Goal: Task Accomplishment & Management: Complete application form

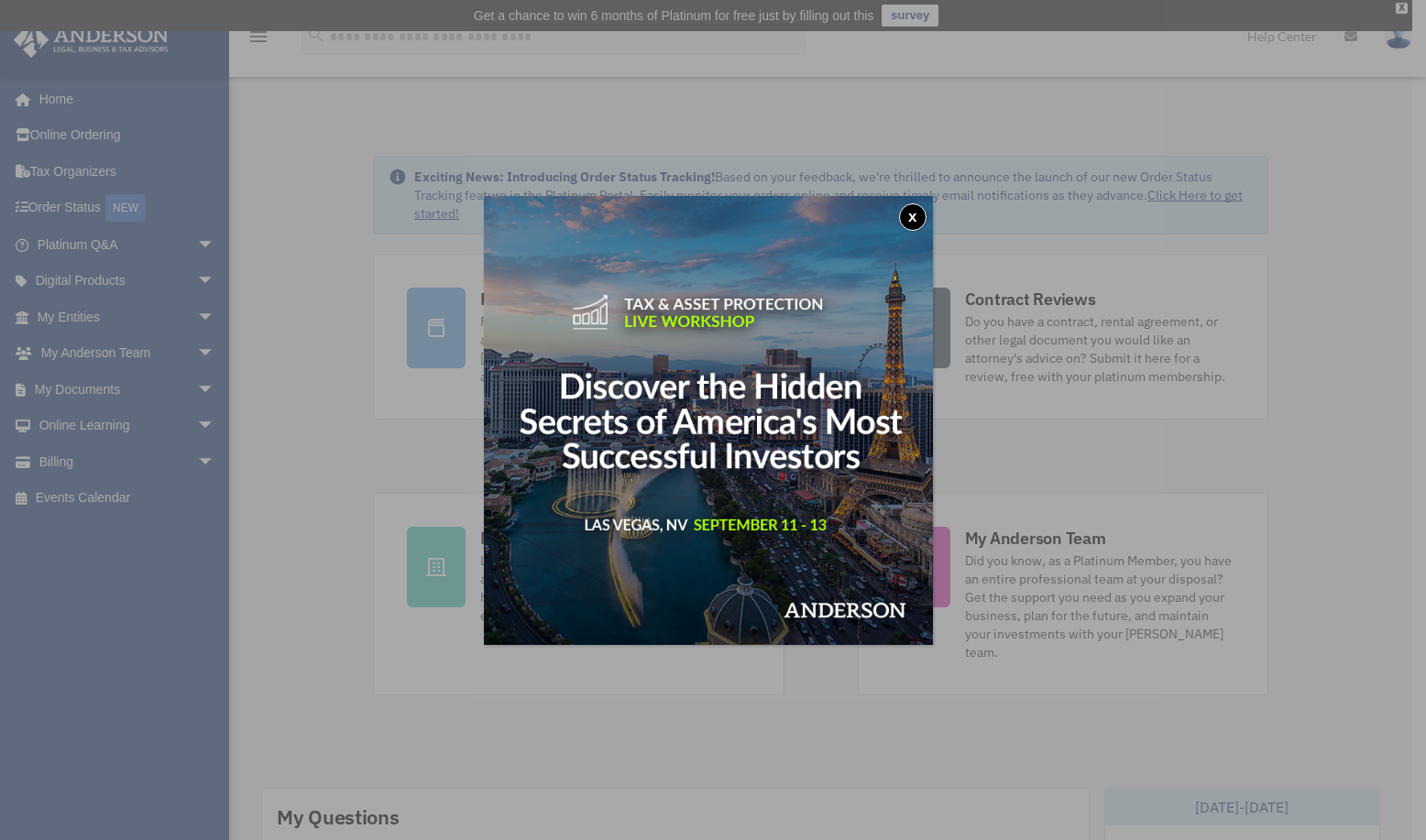
click at [920, 219] on button "x" at bounding box center [912, 217] width 28 height 28
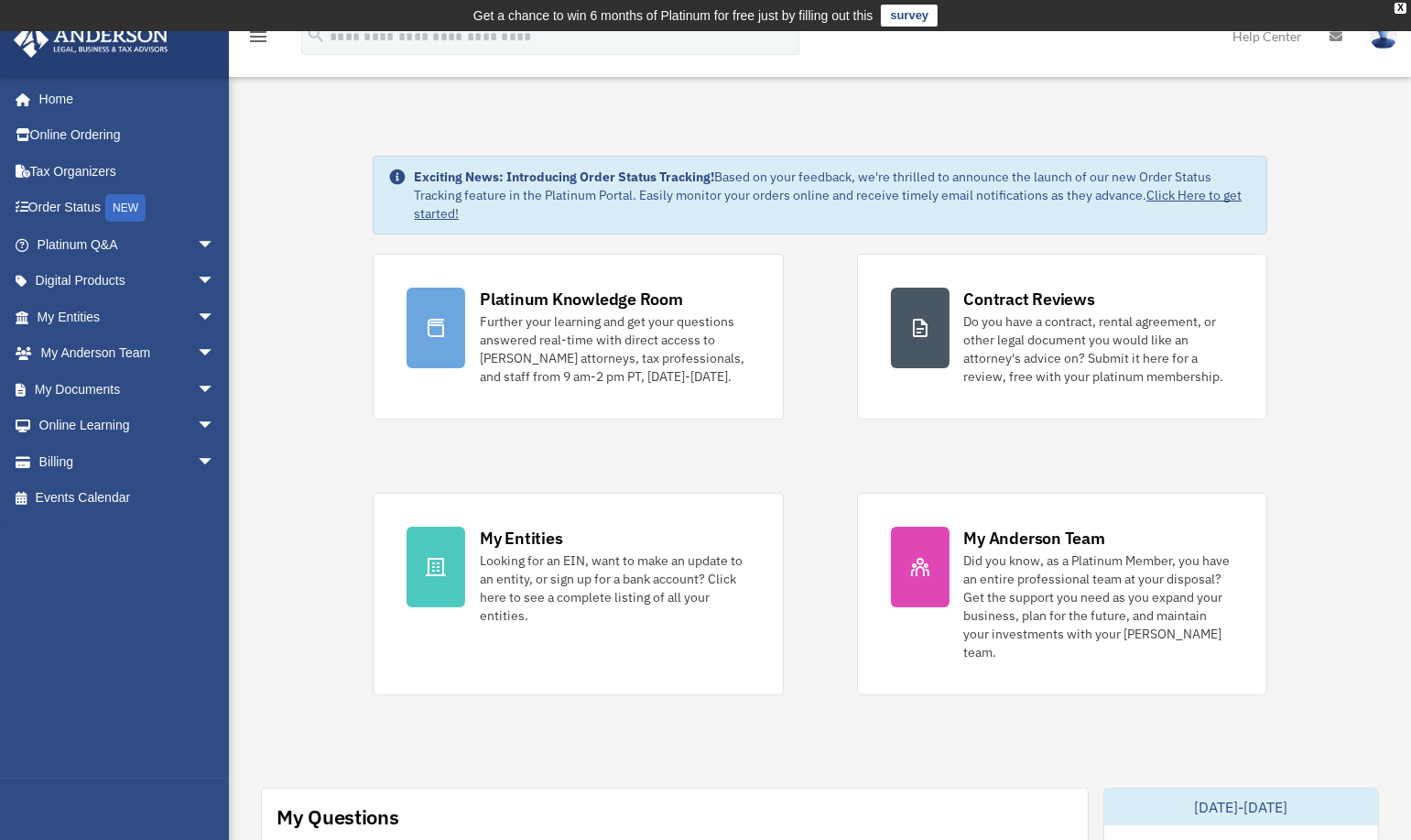
click at [175, 383] on link "My Documents arrow_drop_down" at bounding box center [127, 389] width 230 height 37
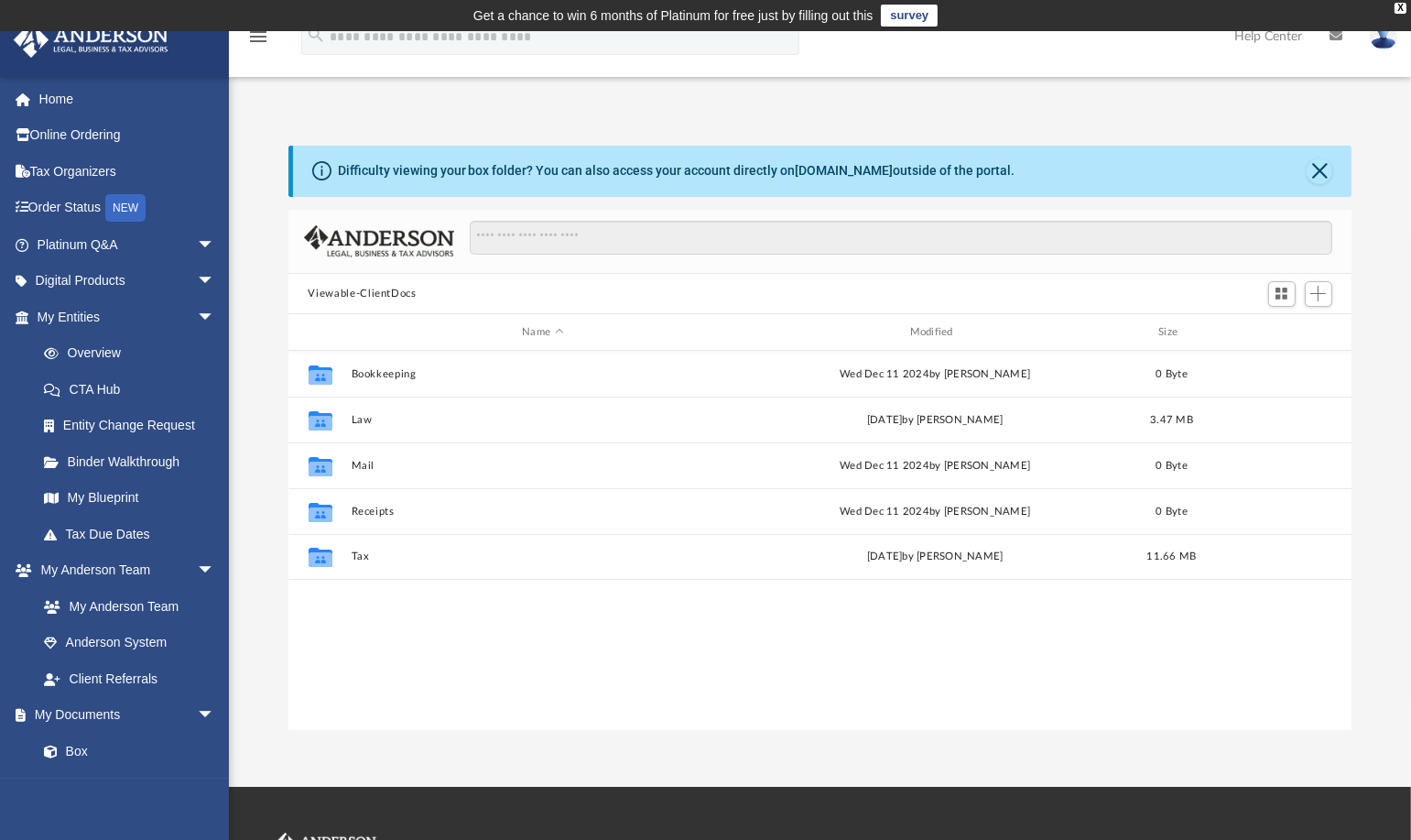
scroll to position [402, 1049]
click at [360, 561] on button "Tax" at bounding box center [543, 557] width 384 height 12
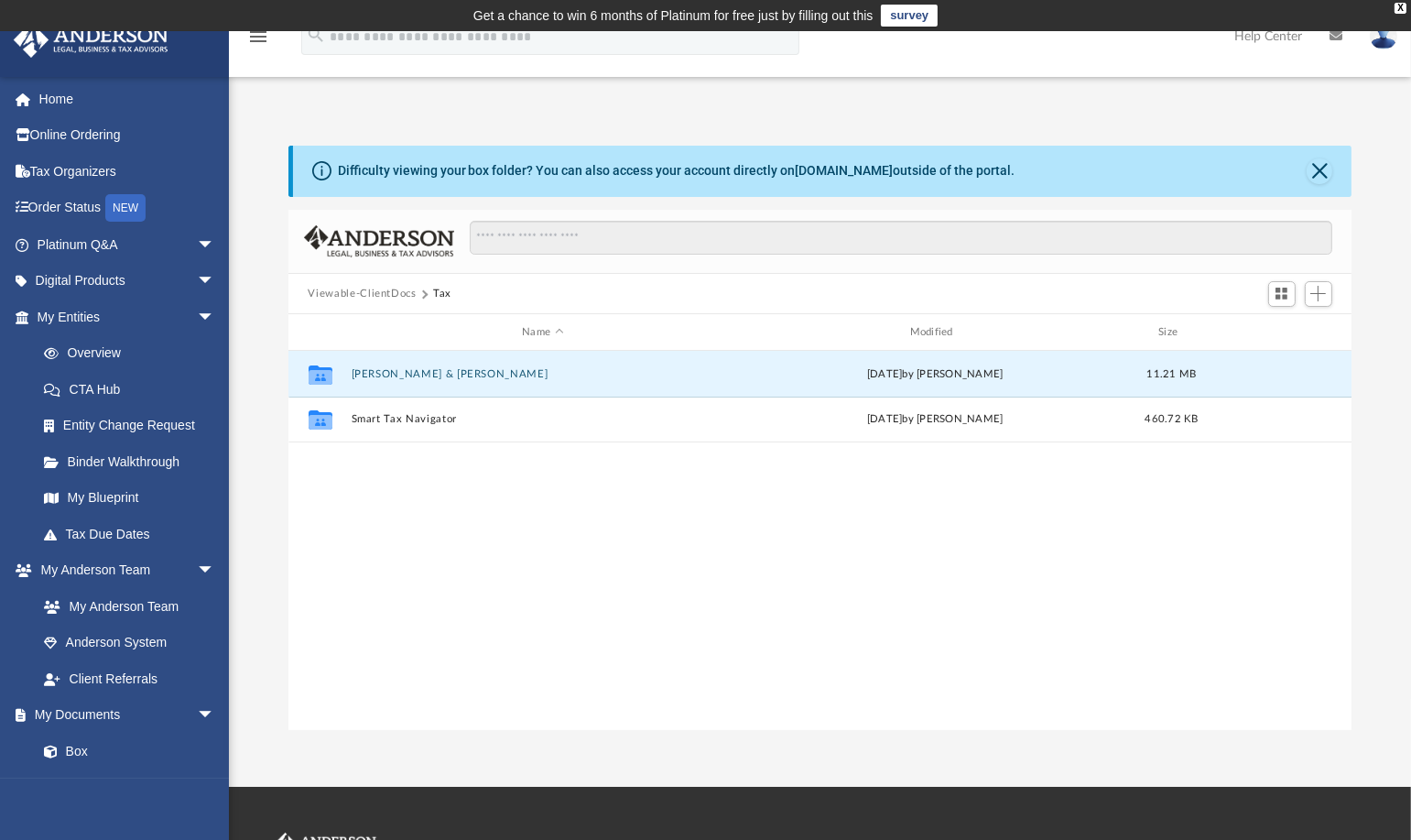
click at [414, 370] on button "Chaves, Richard & Fabrizia" at bounding box center [543, 373] width 384 height 12
click at [353, 374] on button "2024" at bounding box center [543, 373] width 384 height 12
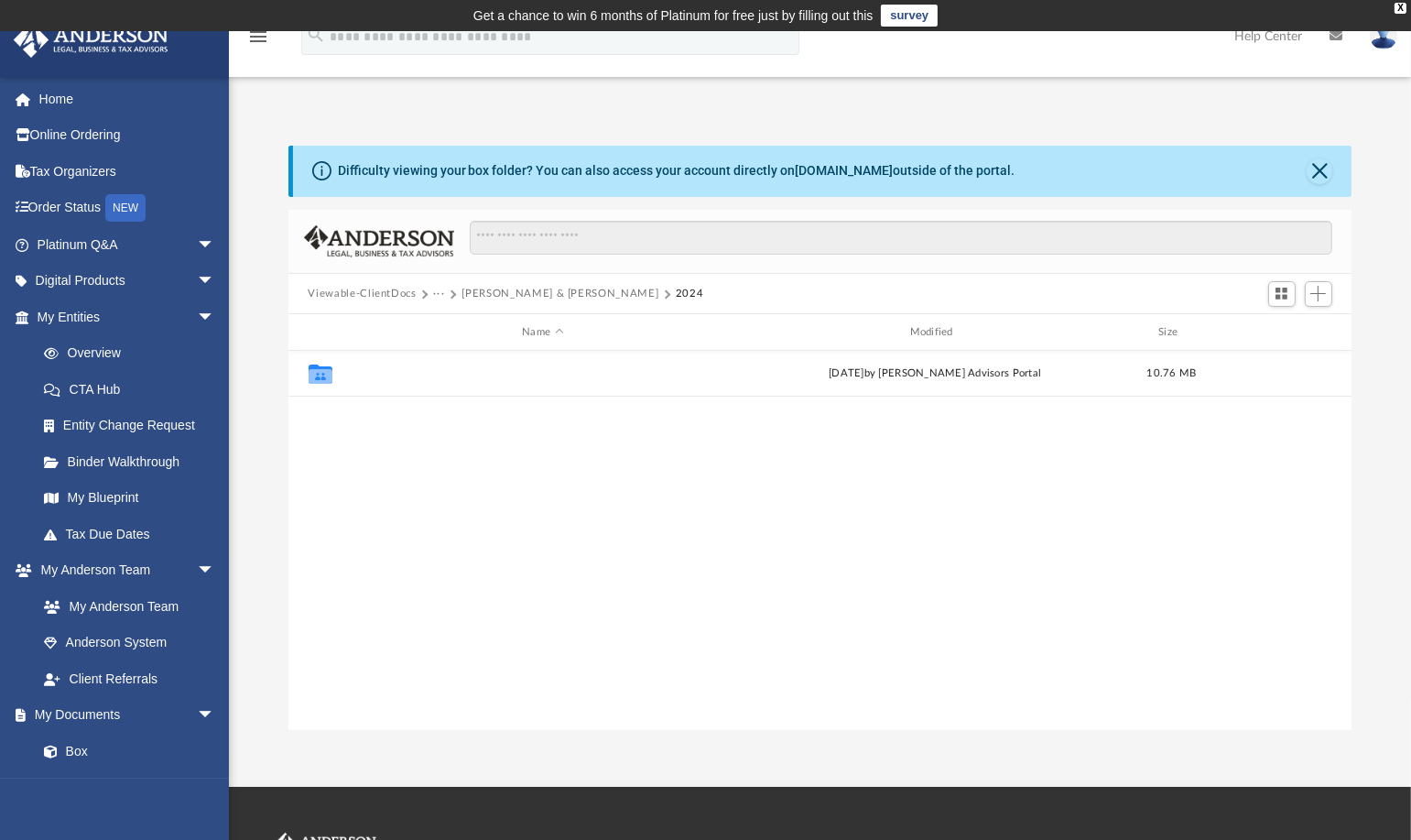
click at [388, 369] on button "Digital Tax Organizer" at bounding box center [543, 373] width 384 height 12
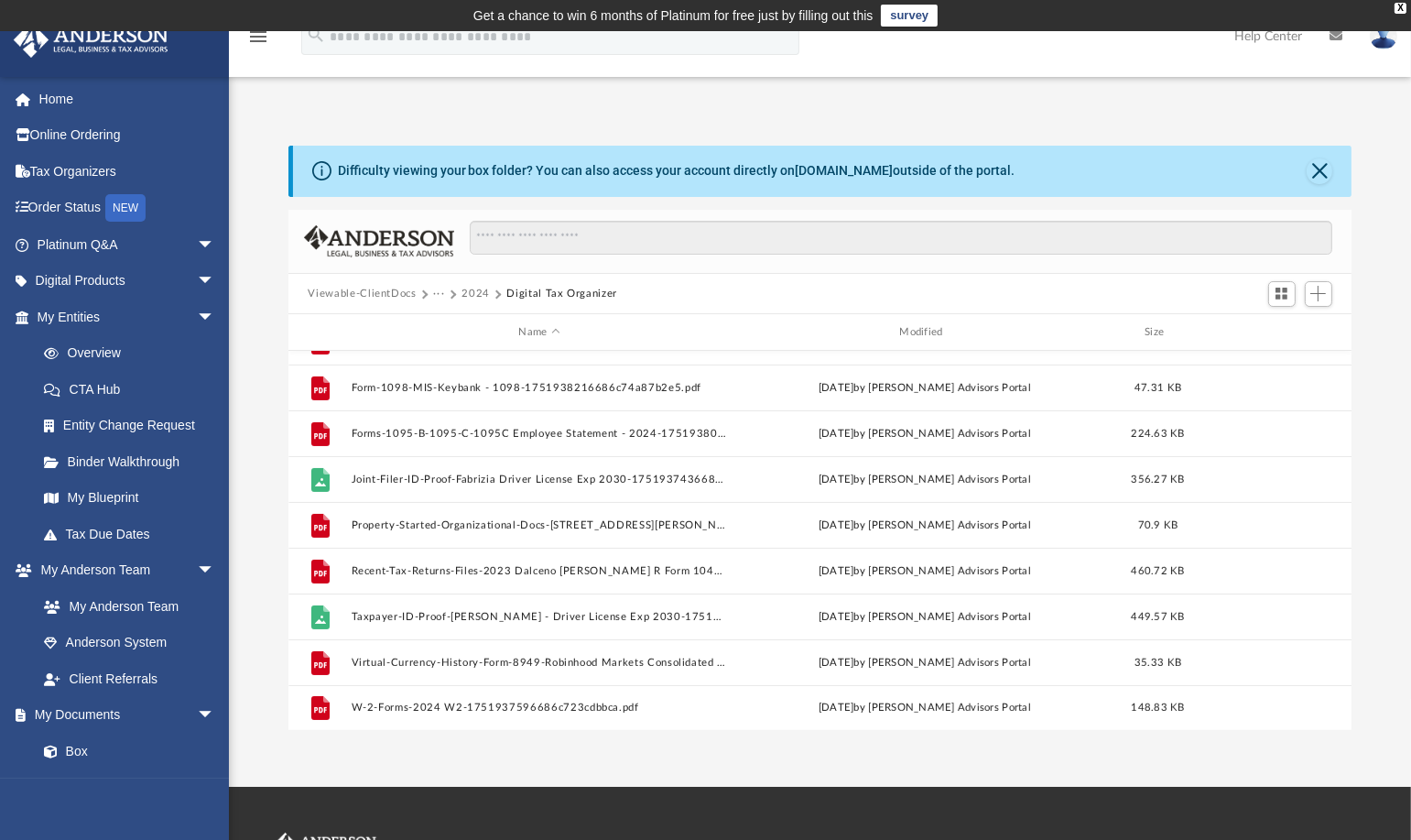
scroll to position [0, 0]
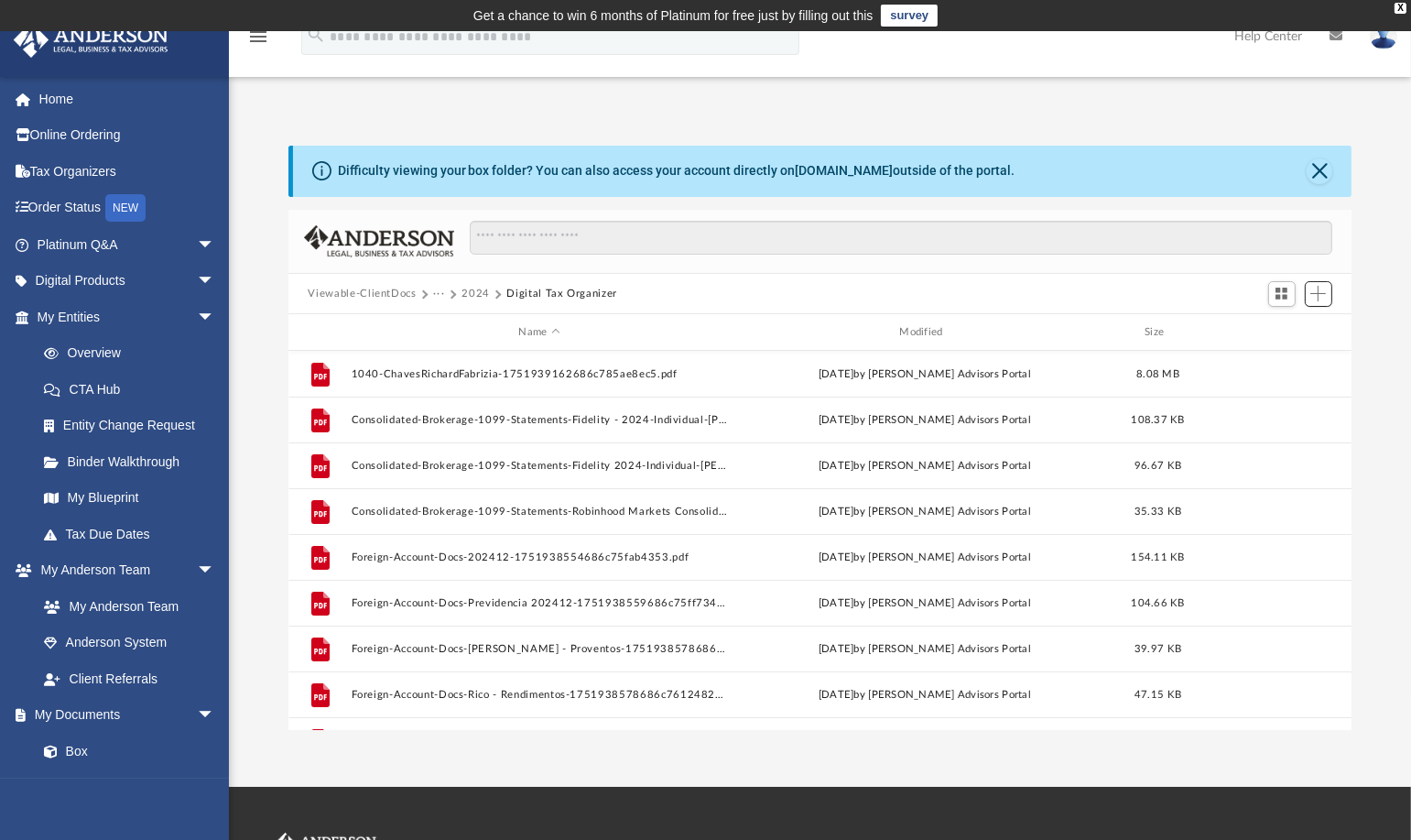
click at [1326, 294] on button "Add" at bounding box center [1318, 294] width 28 height 26
click at [1299, 329] on li "Upload" at bounding box center [1293, 330] width 59 height 19
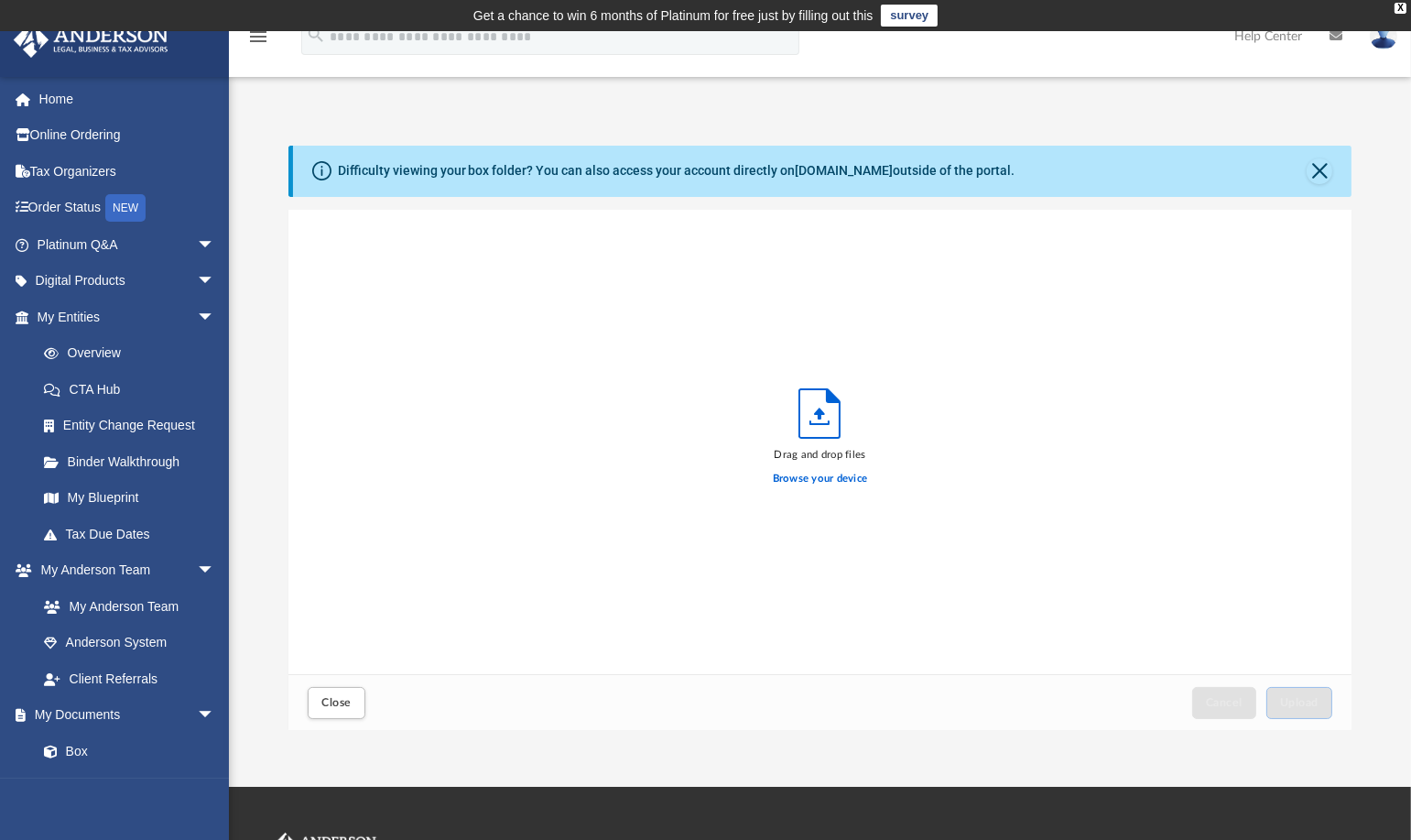
scroll to position [450, 1049]
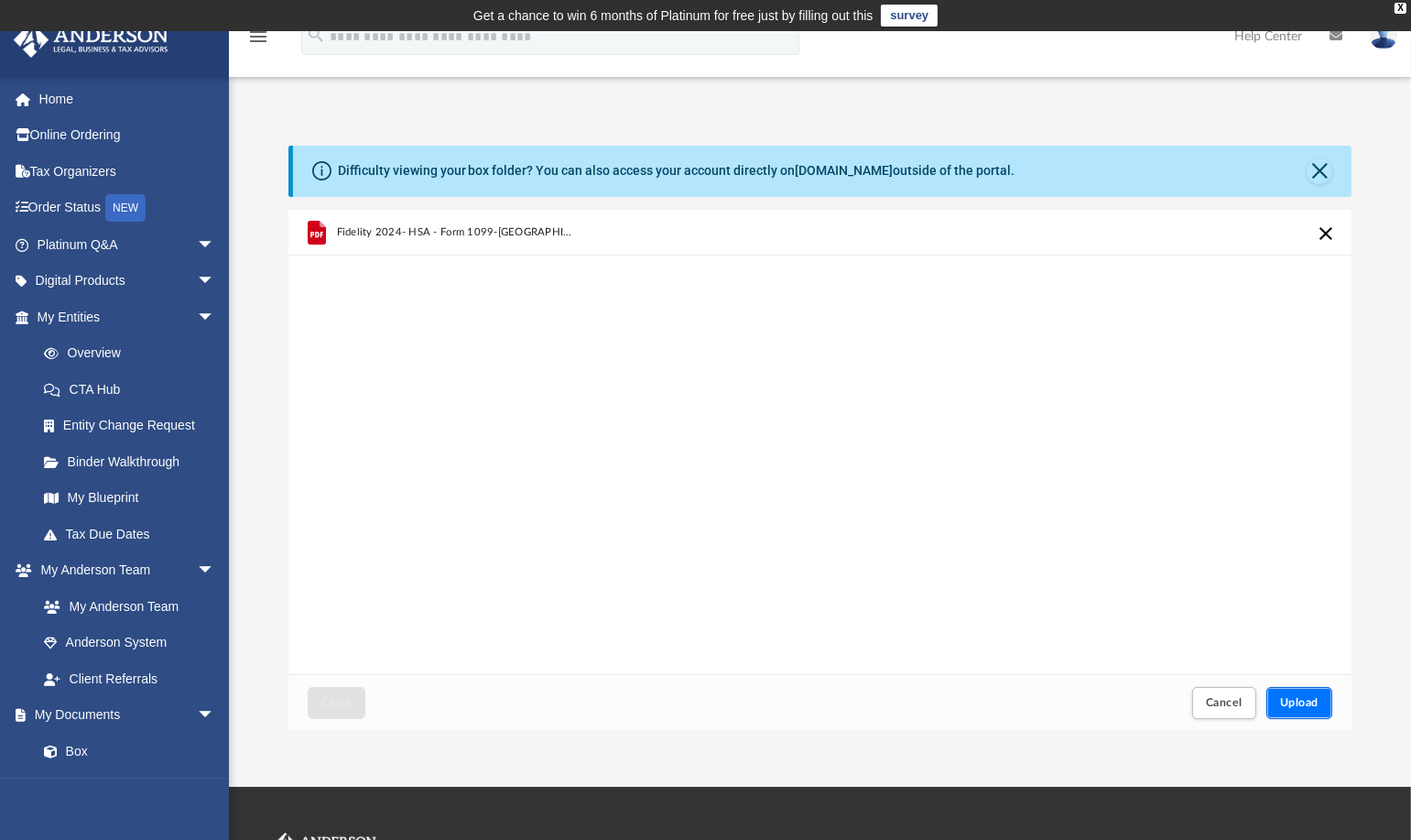
click at [1299, 697] on span "Upload" at bounding box center [1299, 702] width 38 height 11
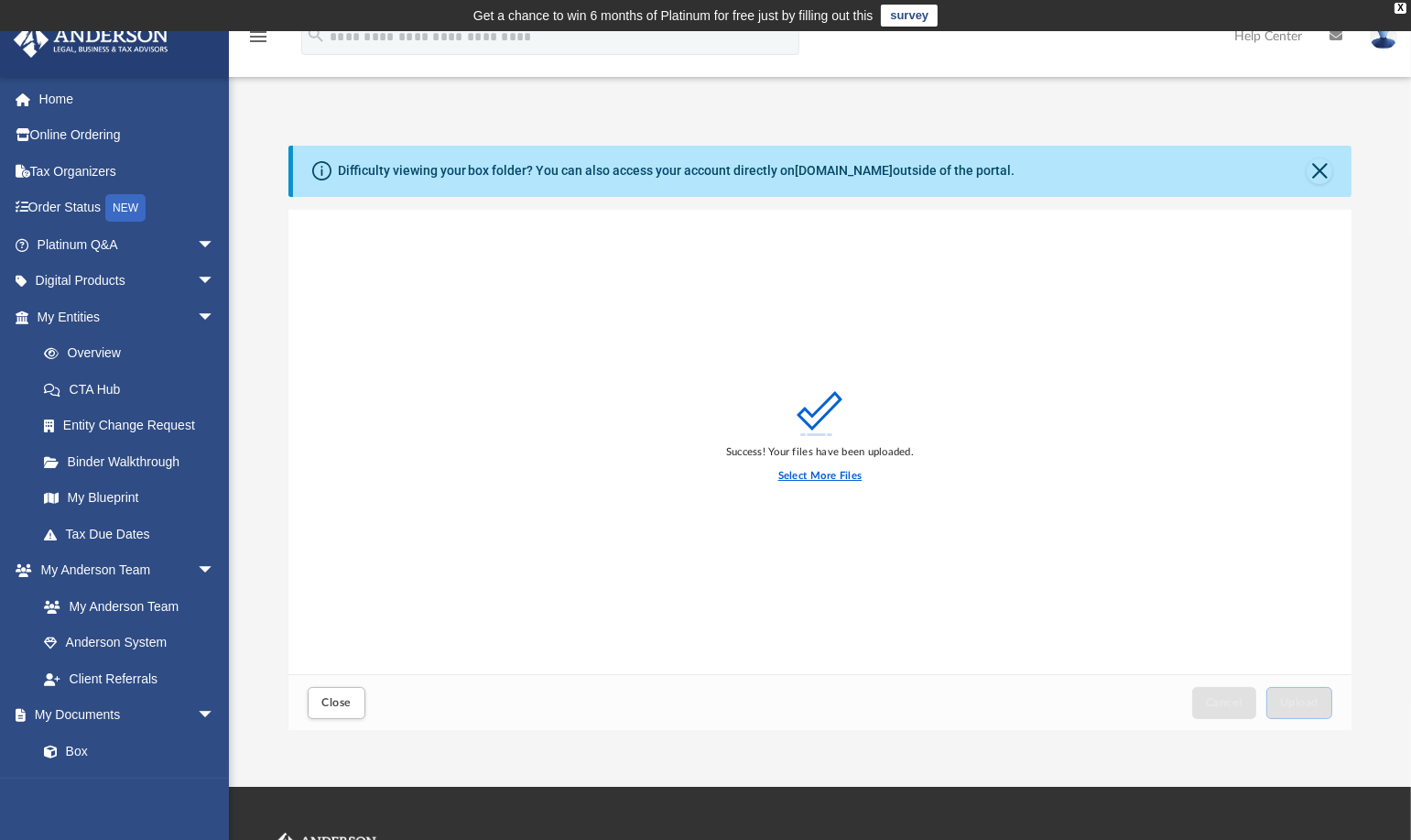
click at [840, 474] on label "Select More Files" at bounding box center [820, 475] width 84 height 16
click at [0, 0] on input "Select More Files" at bounding box center [0, 0] width 0 height 0
click at [326, 706] on span "Close" at bounding box center [335, 702] width 29 height 11
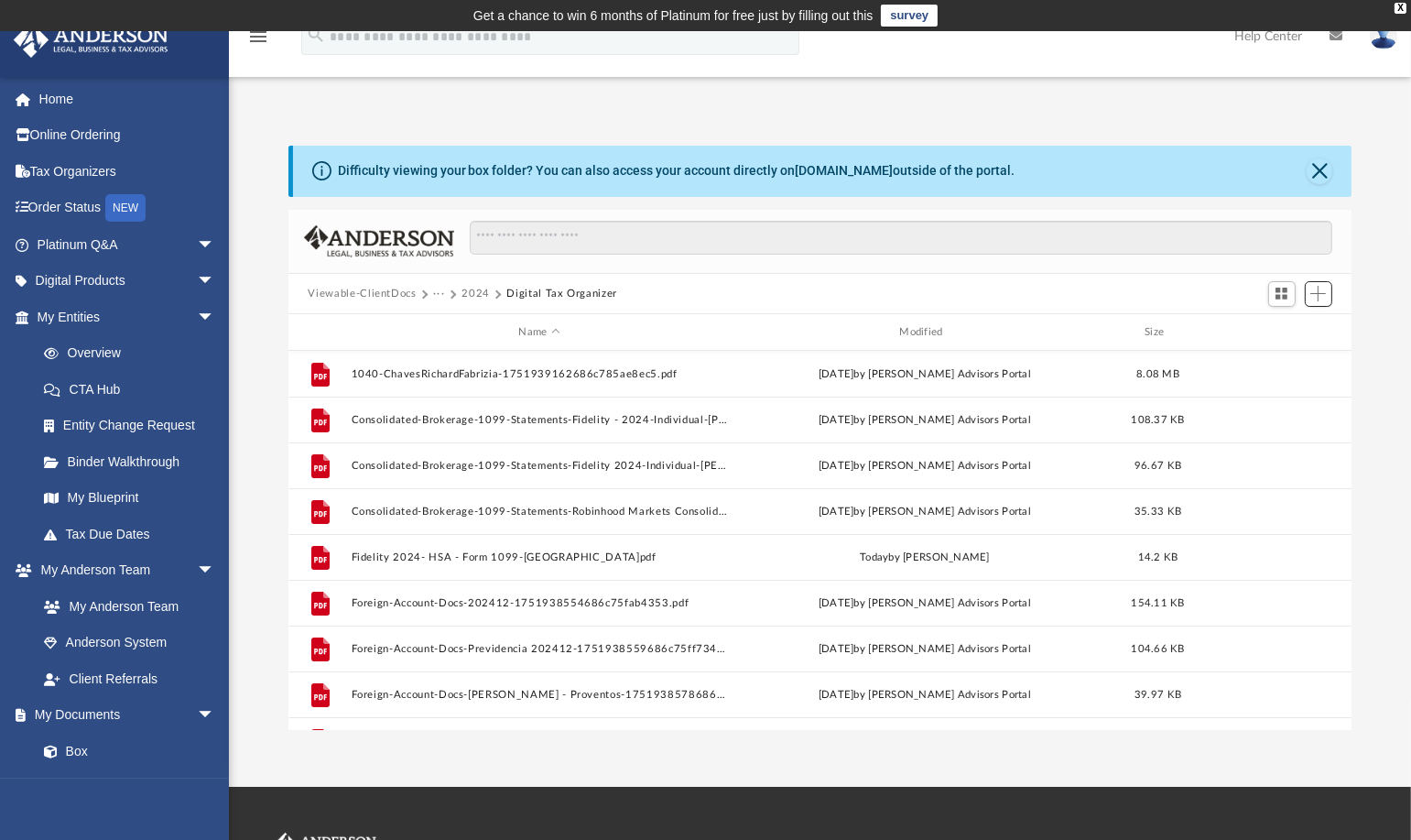
click at [1326, 291] on button "Add" at bounding box center [1318, 294] width 28 height 26
click at [1284, 333] on li "Upload" at bounding box center [1293, 330] width 59 height 19
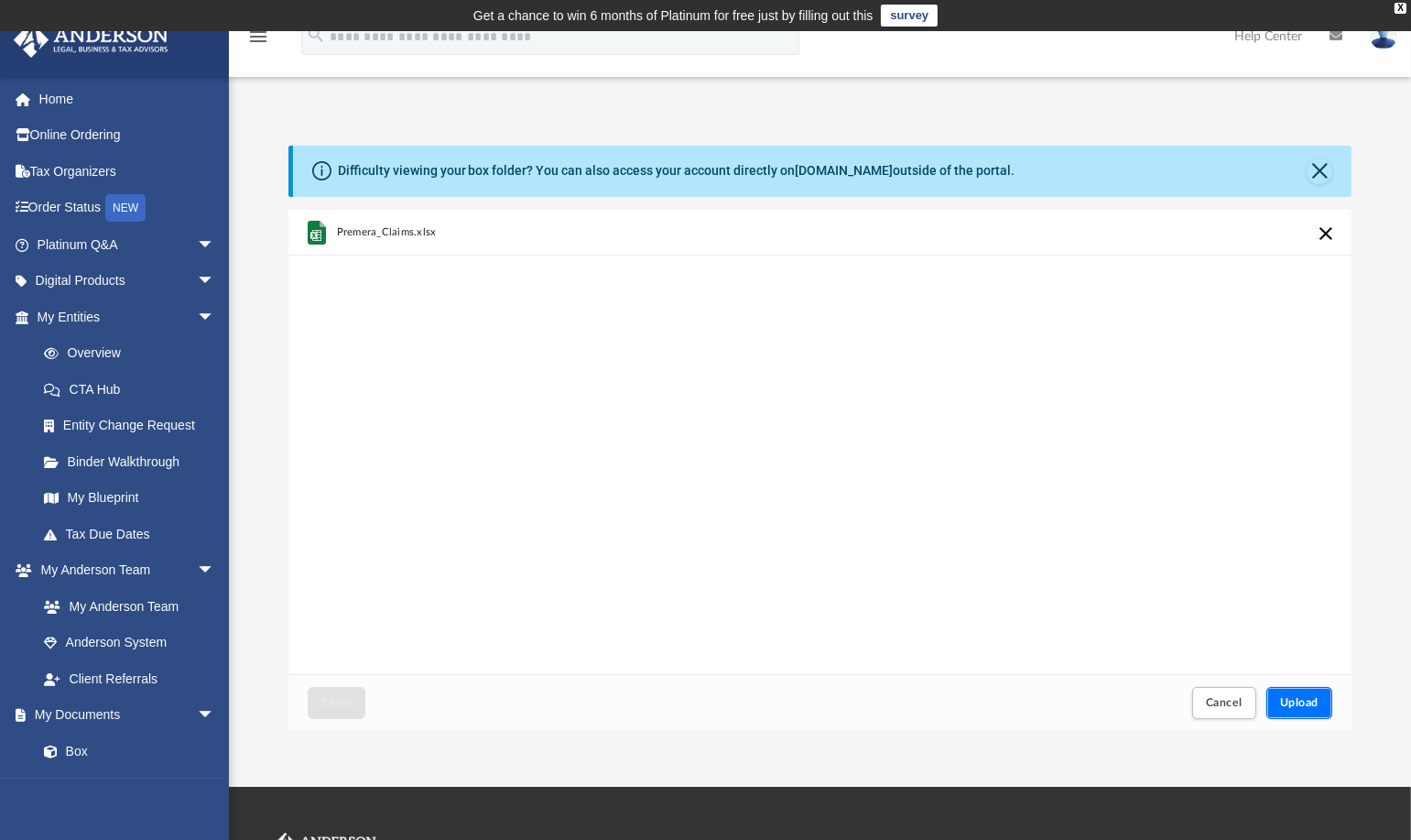
click at [1313, 701] on span "Upload" at bounding box center [1299, 702] width 38 height 11
click at [1321, 171] on button "Close" at bounding box center [1319, 171] width 26 height 26
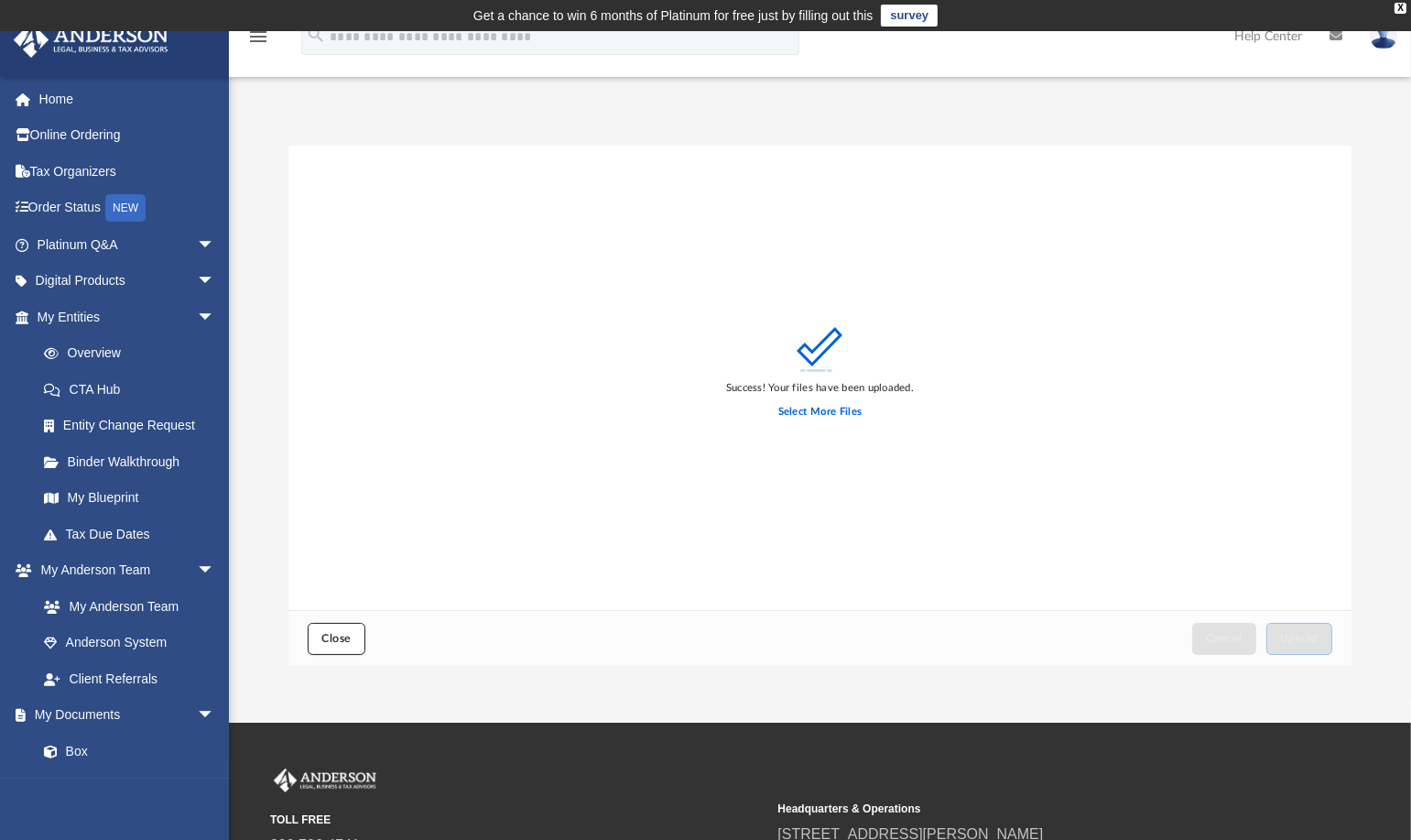
click at [316, 649] on button "Close" at bounding box center [336, 639] width 57 height 32
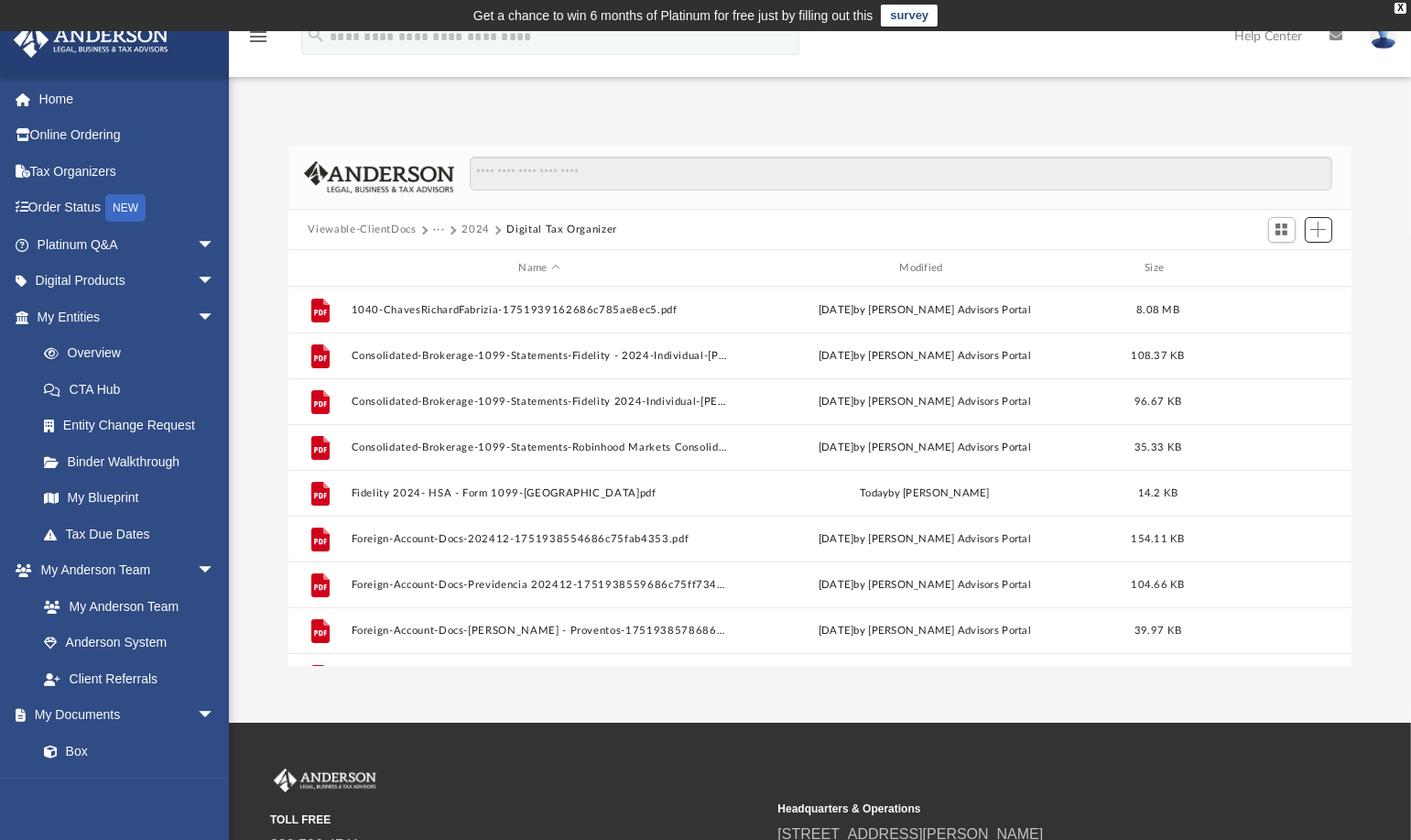
click at [1319, 237] on span "Add" at bounding box center [1318, 229] width 15 height 15
click at [1295, 275] on li "Upload" at bounding box center [1293, 266] width 59 height 19
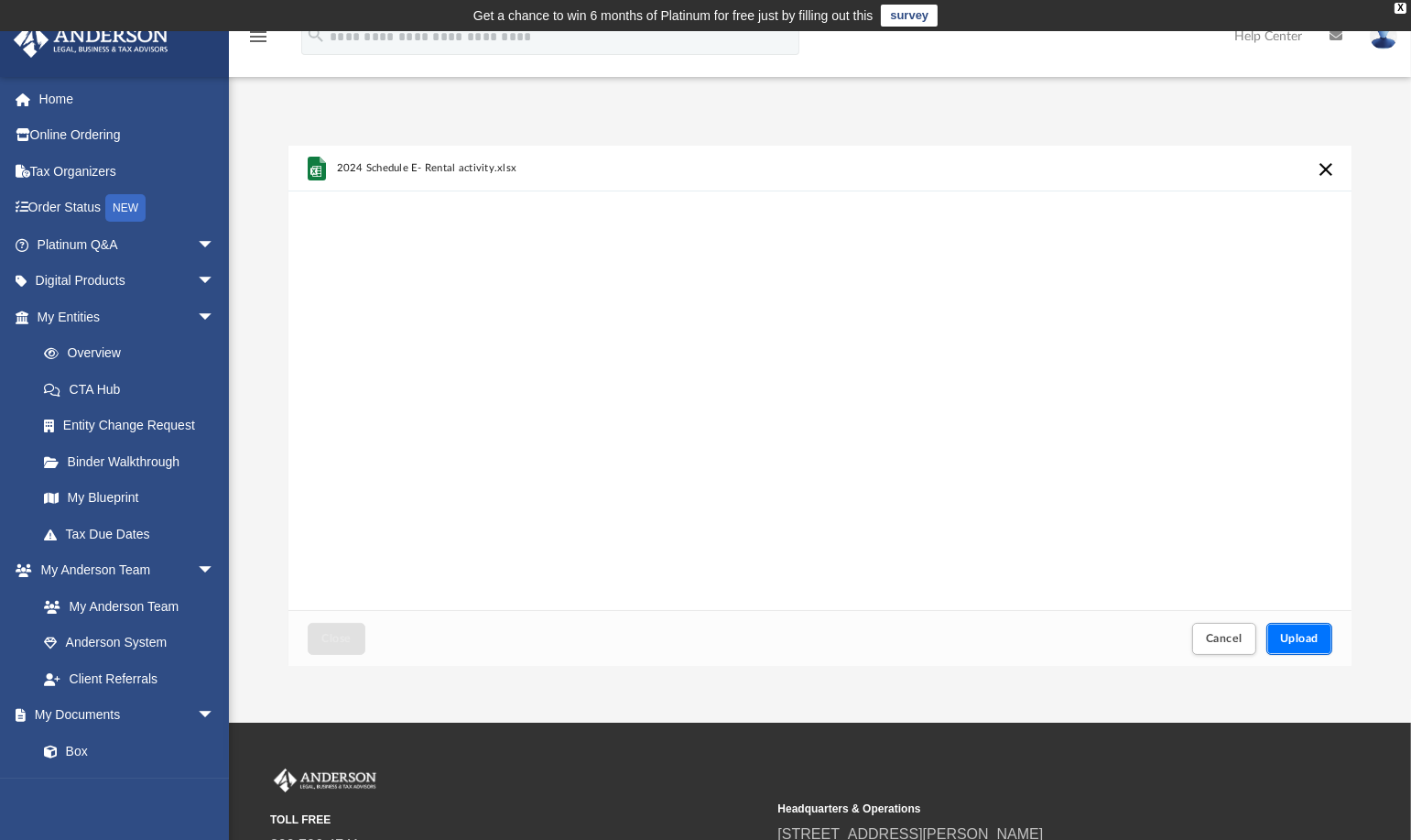
click at [1291, 643] on span "Upload" at bounding box center [1299, 639] width 38 height 11
click at [342, 640] on span "Close" at bounding box center [335, 639] width 29 height 11
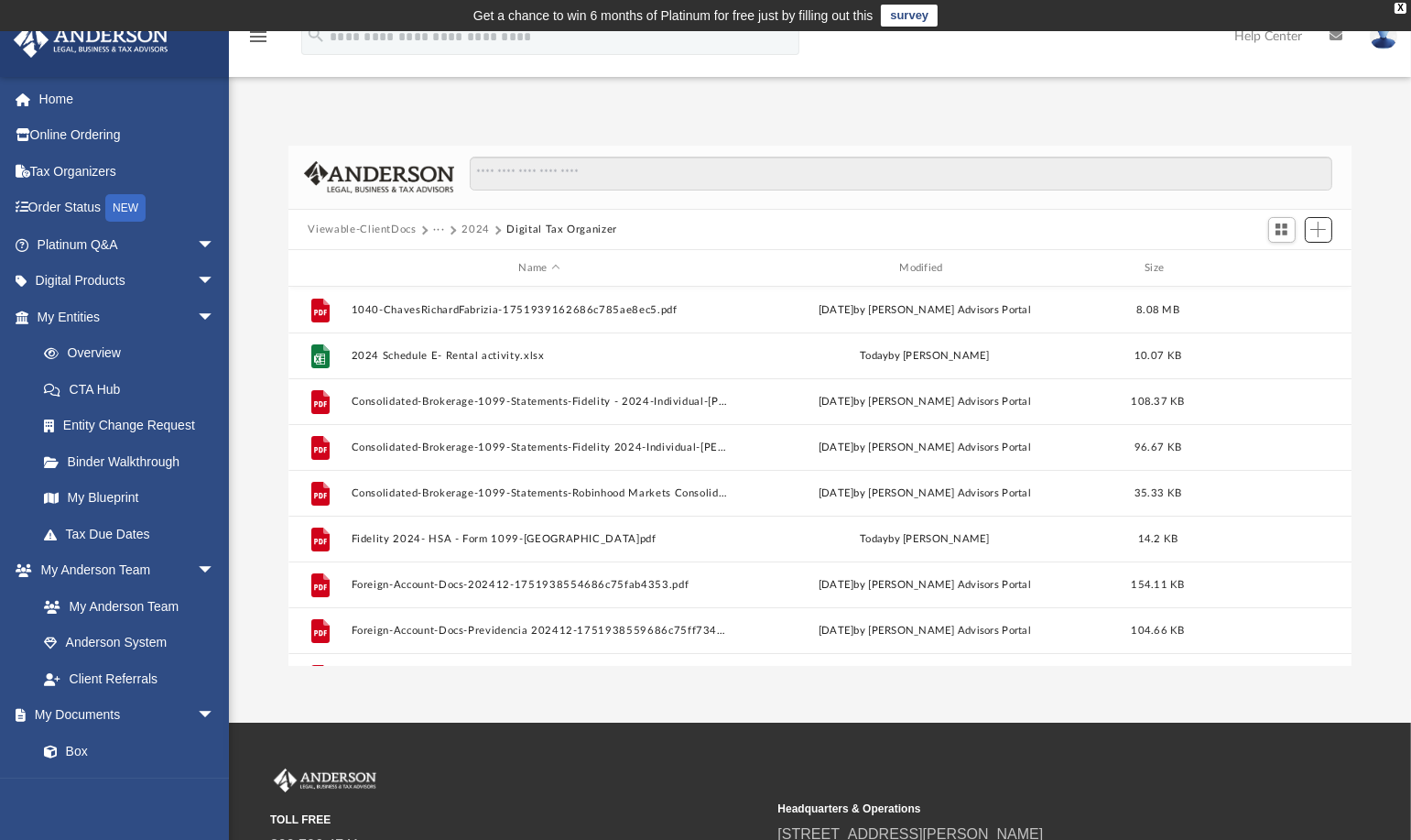
click at [1329, 237] on button "Add" at bounding box center [1318, 229] width 28 height 26
click at [1287, 270] on li "Upload" at bounding box center [1293, 266] width 59 height 19
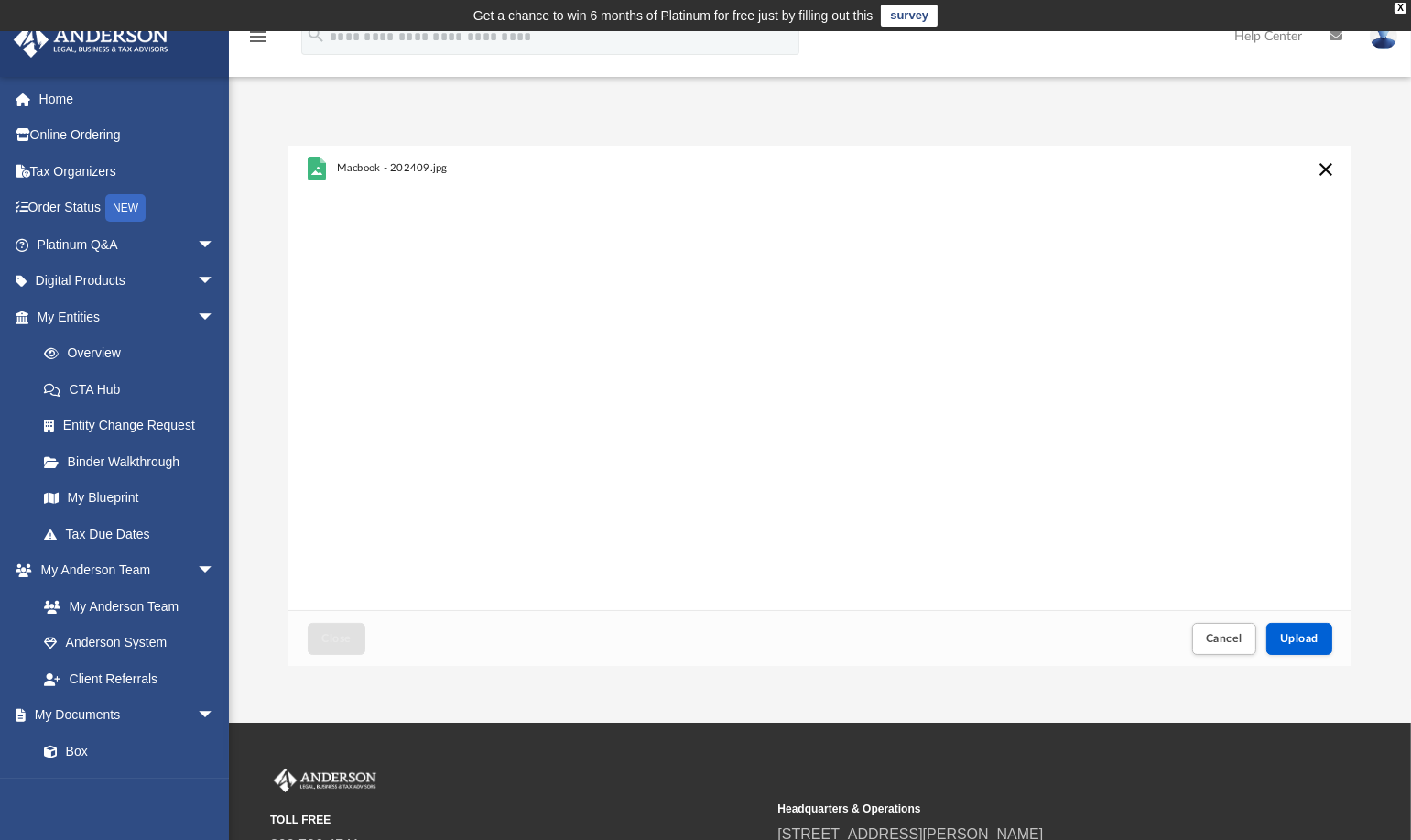
click at [1331, 164] on button "Cancel this upload" at bounding box center [1325, 169] width 22 height 22
click at [1305, 636] on span "Upload" at bounding box center [1299, 639] width 38 height 11
